Goal: Task Accomplishment & Management: Manage account settings

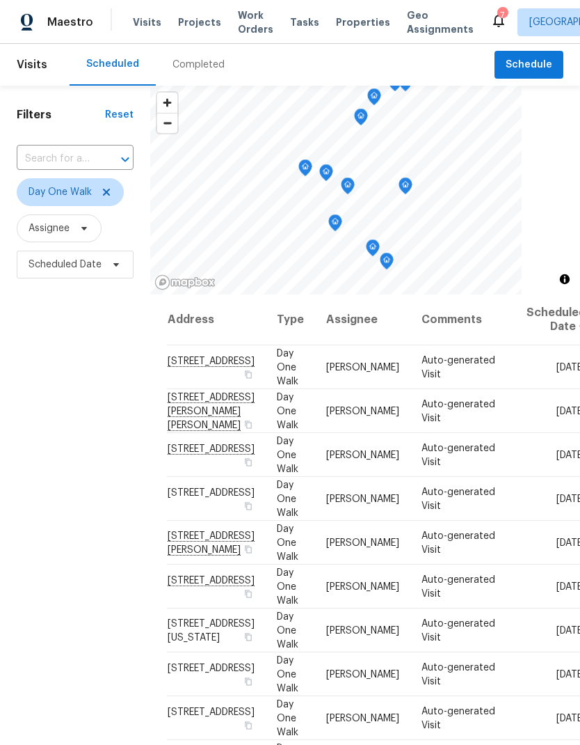
click at [189, 22] on span "Projects" at bounding box center [199, 22] width 43 height 14
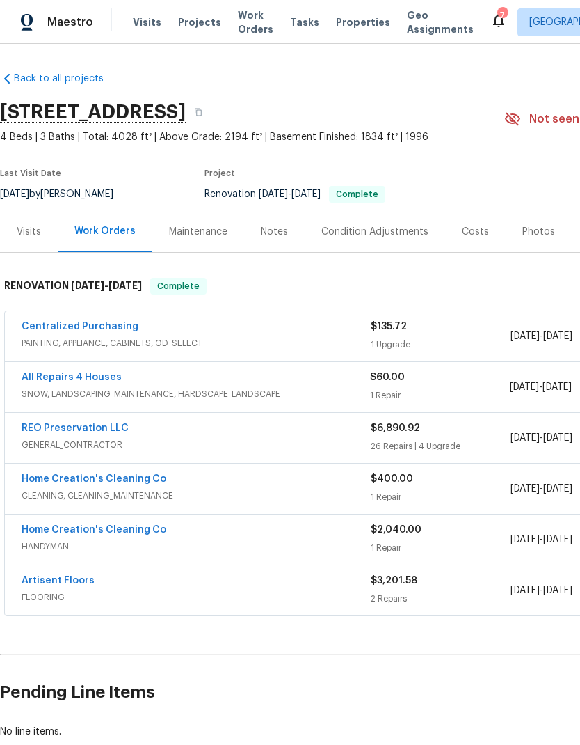
click at [61, 378] on link "All Repairs 4 Houses" at bounding box center [72, 377] width 100 height 10
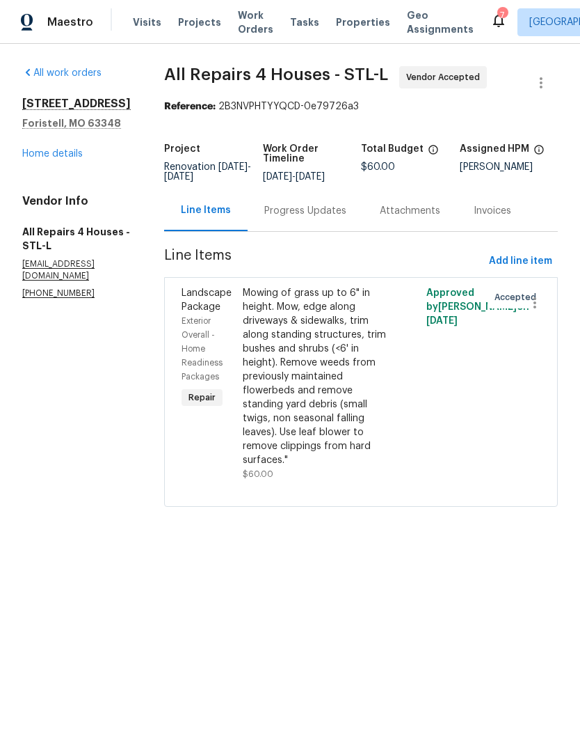
click at [306, 218] on div "Progress Updates" at bounding box center [305, 211] width 82 height 14
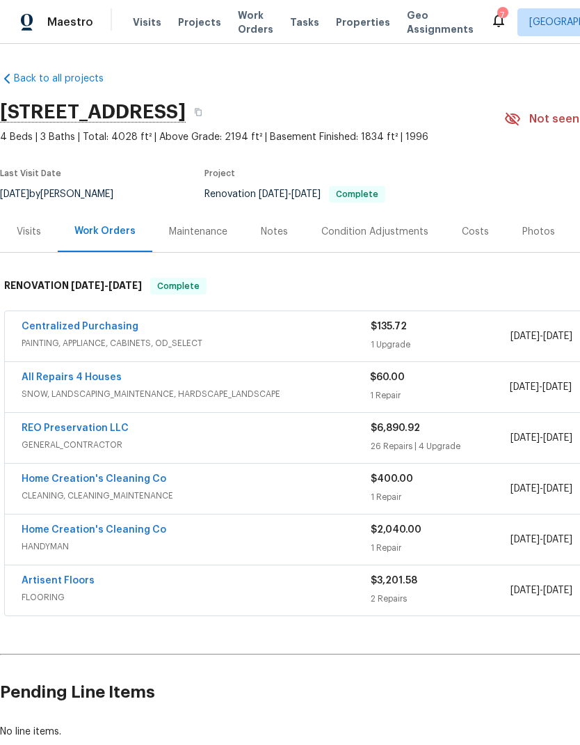
click at [273, 229] on div "Notes" at bounding box center [274, 232] width 27 height 14
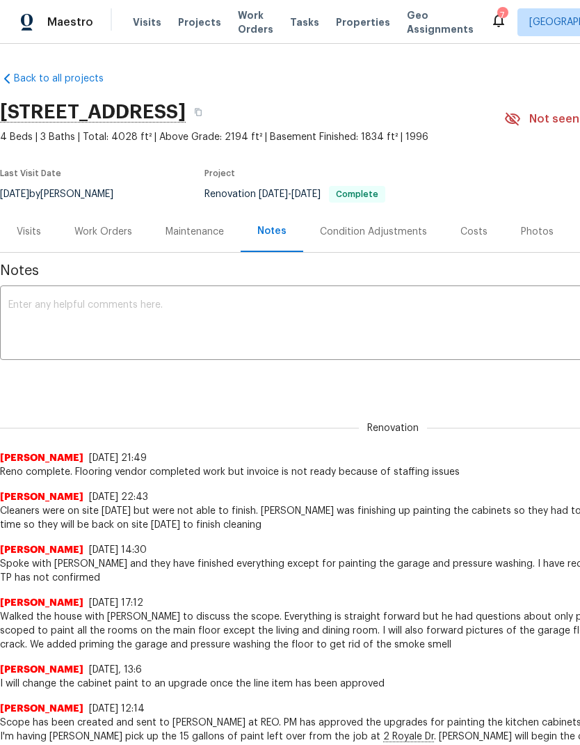
click at [266, 333] on textarea at bounding box center [393, 324] width 770 height 49
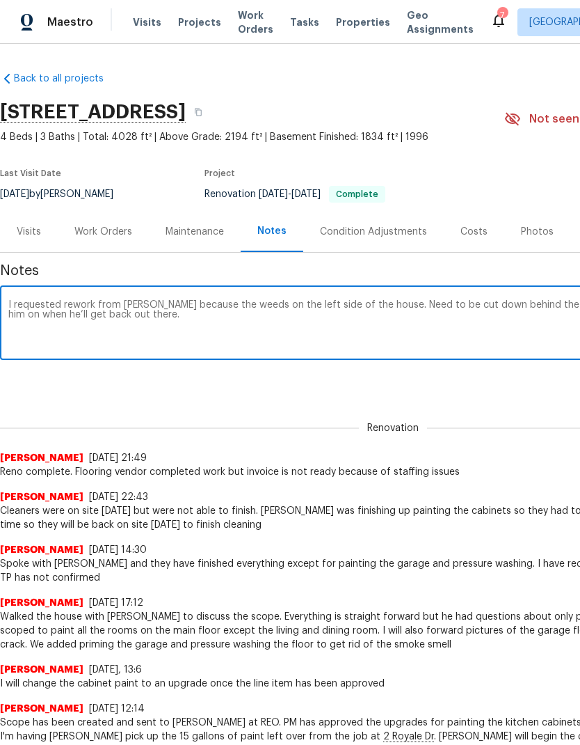
type textarea "I requested rework from Edgar because the weeds on the left side of the house. …"
click at [157, 392] on div "Renovation 23a58959-52bc-4bbd-a47c-8e645ca19978 ​ Add" at bounding box center [393, 381] width 786 height 26
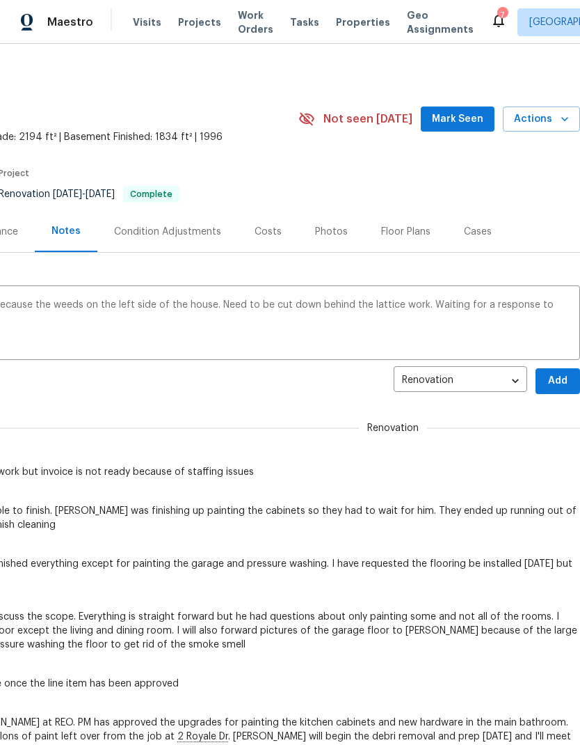
scroll to position [0, 206]
click at [550, 387] on span "Add" at bounding box center [558, 380] width 22 height 17
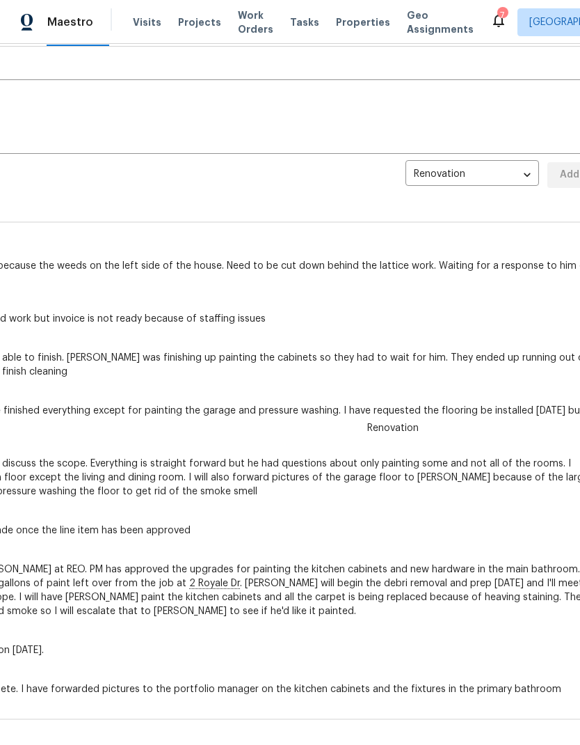
scroll to position [207, 195]
